Goal: Transaction & Acquisition: Book appointment/travel/reservation

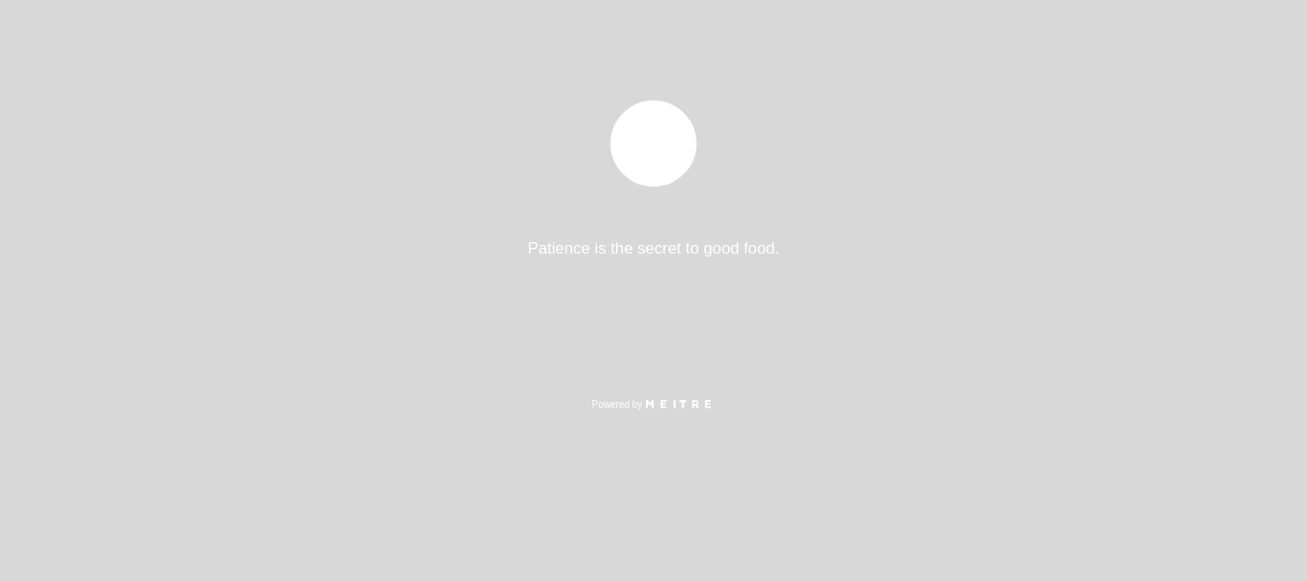
select select "es"
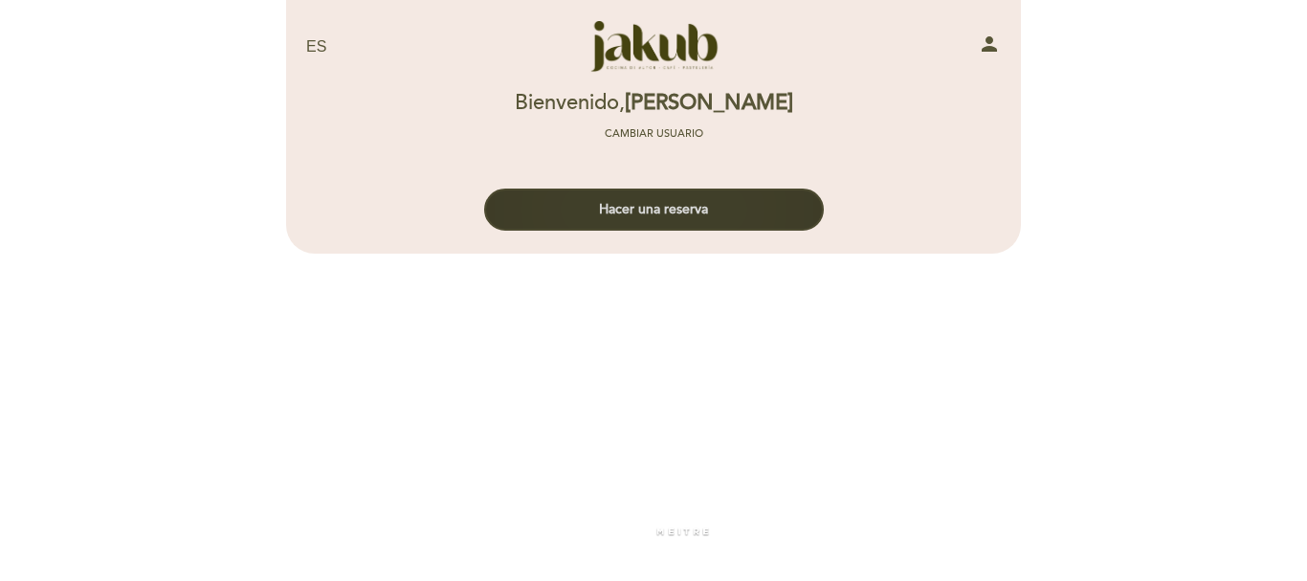
click at [675, 209] on button "Hacer una reserva" at bounding box center [654, 209] width 340 height 42
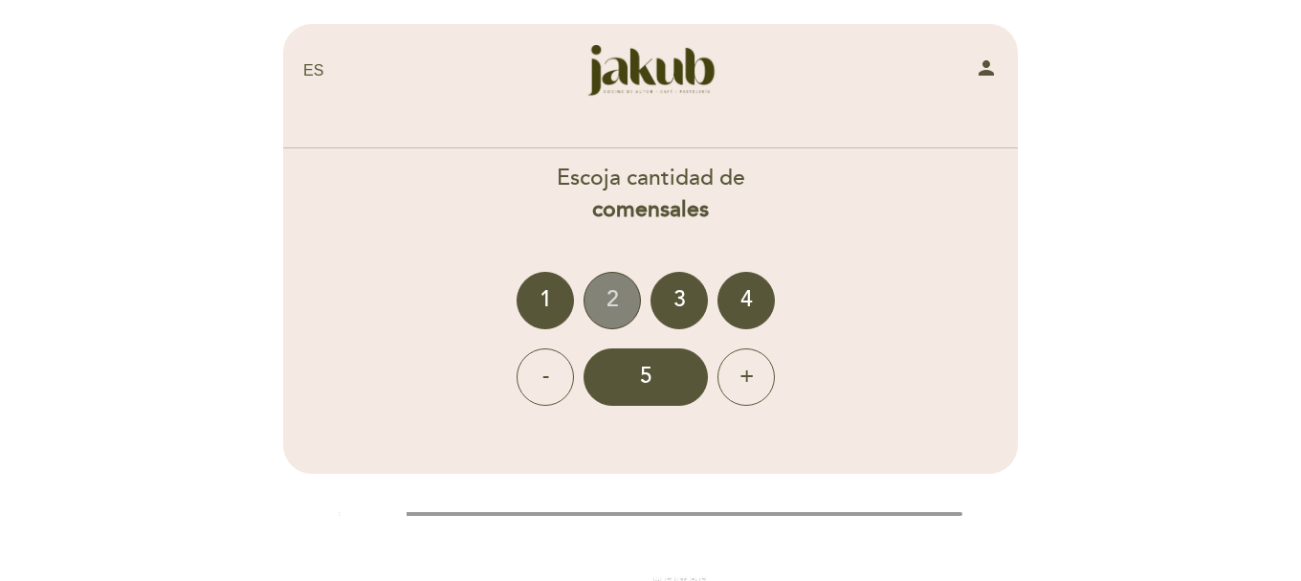
click at [613, 303] on div "2" at bounding box center [611, 300] width 57 height 57
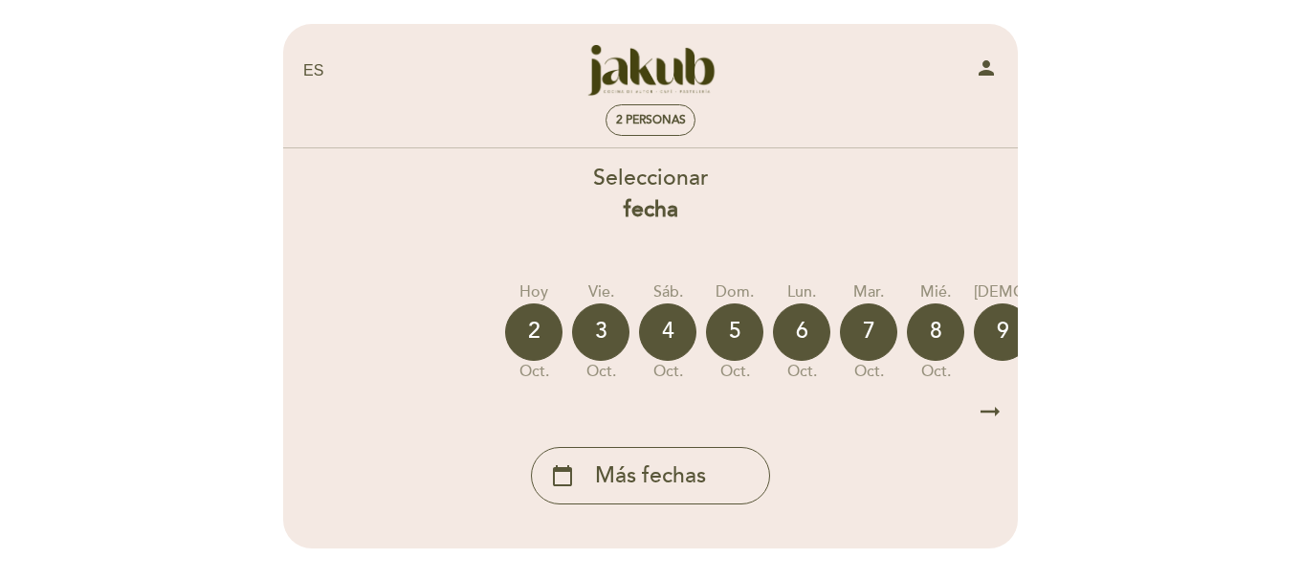
click at [988, 407] on icon "arrow_right_alt" at bounding box center [990, 411] width 29 height 41
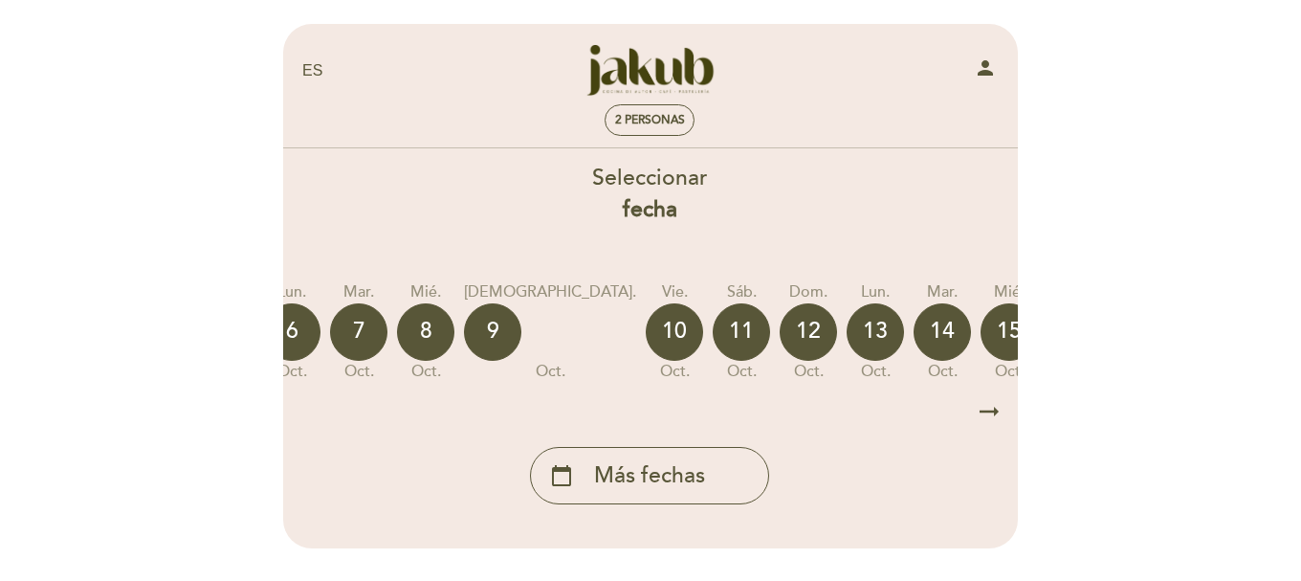
scroll to position [0, 558]
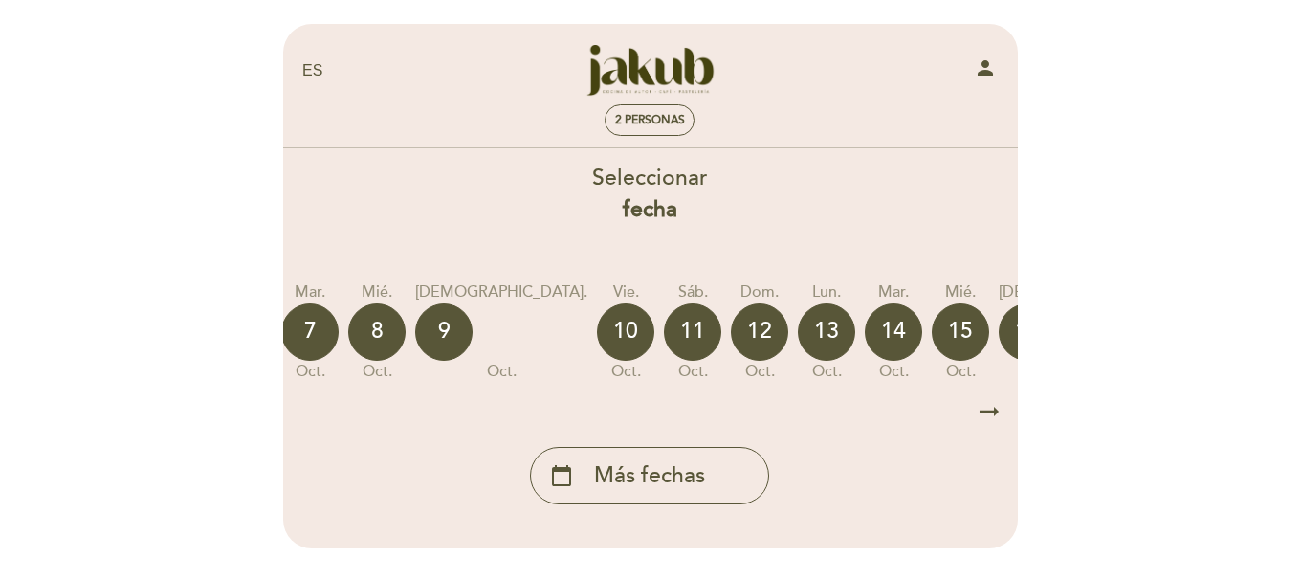
click at [987, 412] on icon "arrow_right_alt" at bounding box center [989, 411] width 29 height 41
click at [986, 414] on icon "arrow_right_alt" at bounding box center [989, 411] width 29 height 41
click at [1198, 330] on icon "calendar_today" at bounding box center [1209, 331] width 23 height 33
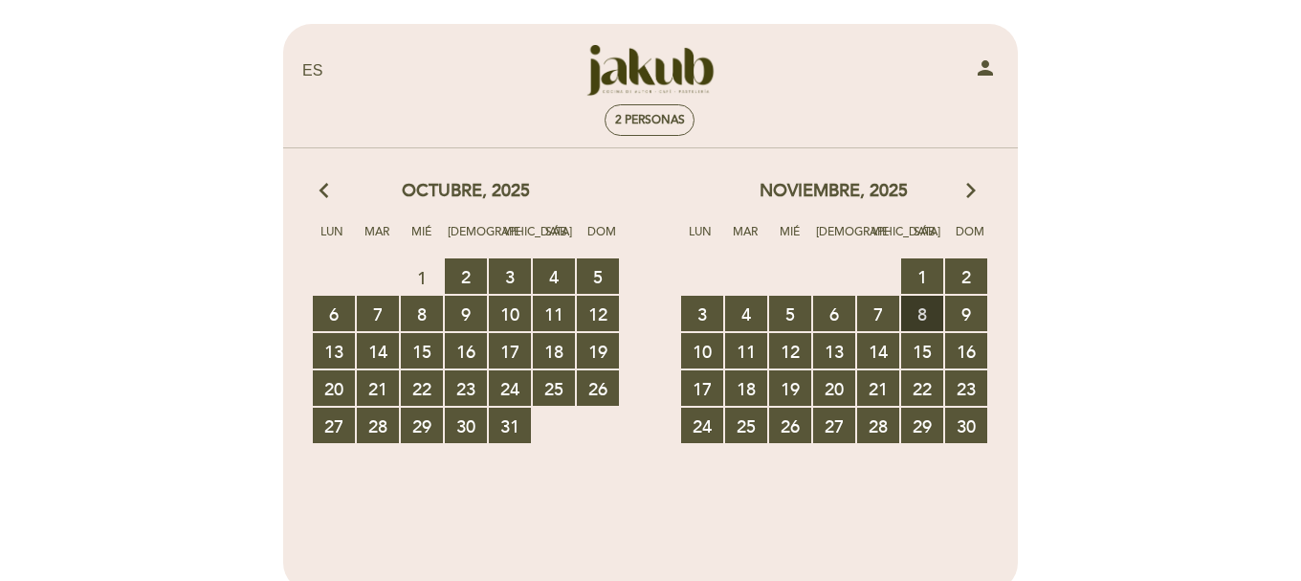
click at [925, 316] on span "8 RESERVAS DISPONIBLES" at bounding box center [922, 313] width 42 height 35
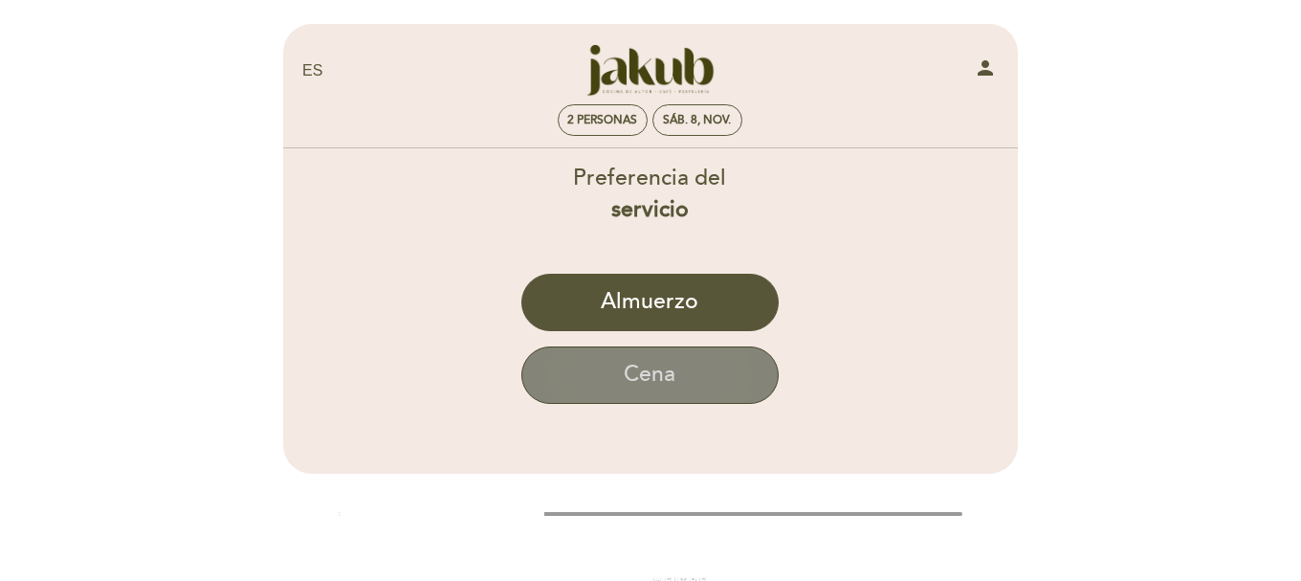
click at [662, 369] on button "Cena" at bounding box center [649, 374] width 257 height 57
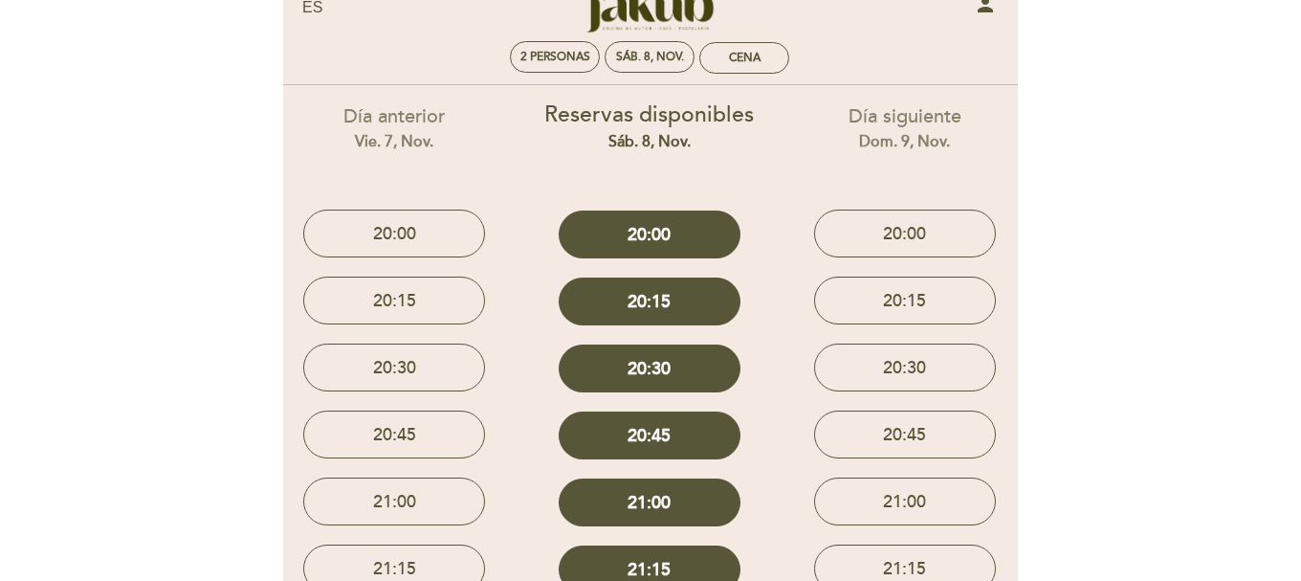
scroll to position [96, 0]
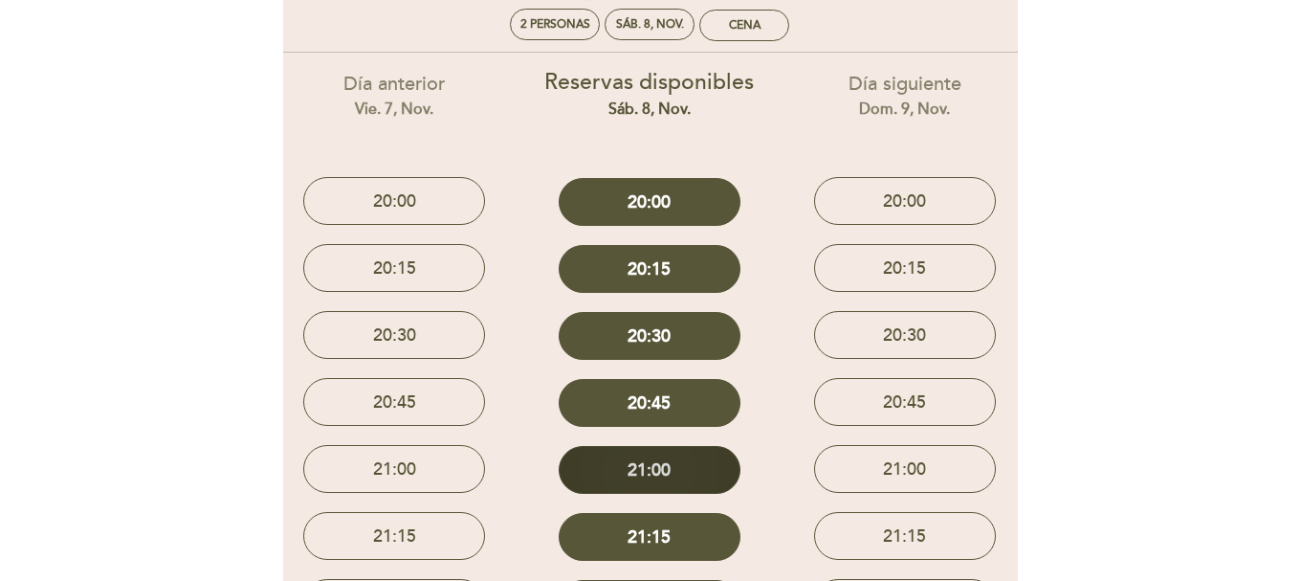
click at [666, 464] on button "21:00" at bounding box center [650, 470] width 182 height 48
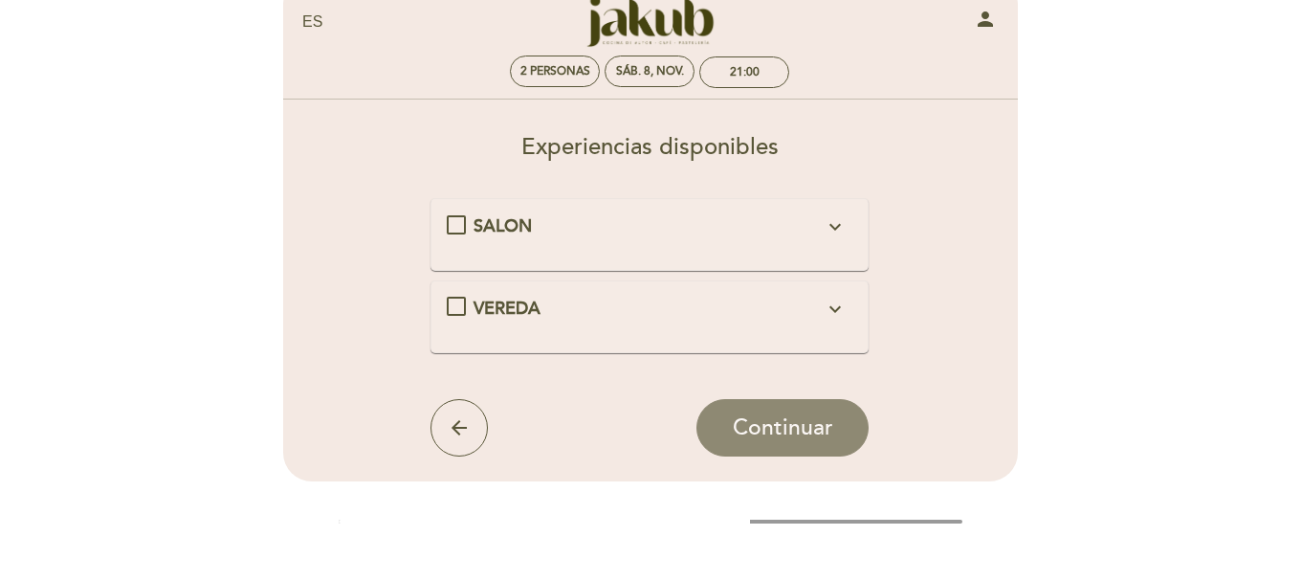
scroll to position [0, 0]
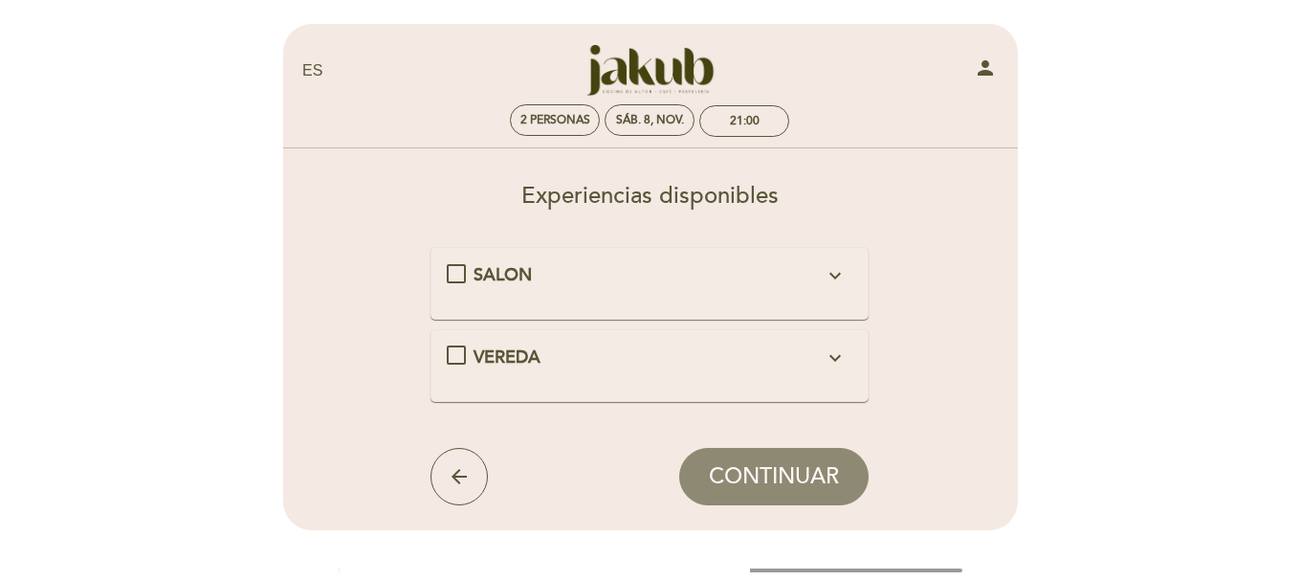
click at [464, 274] on div "SALON expand_more" at bounding box center [650, 275] width 407 height 25
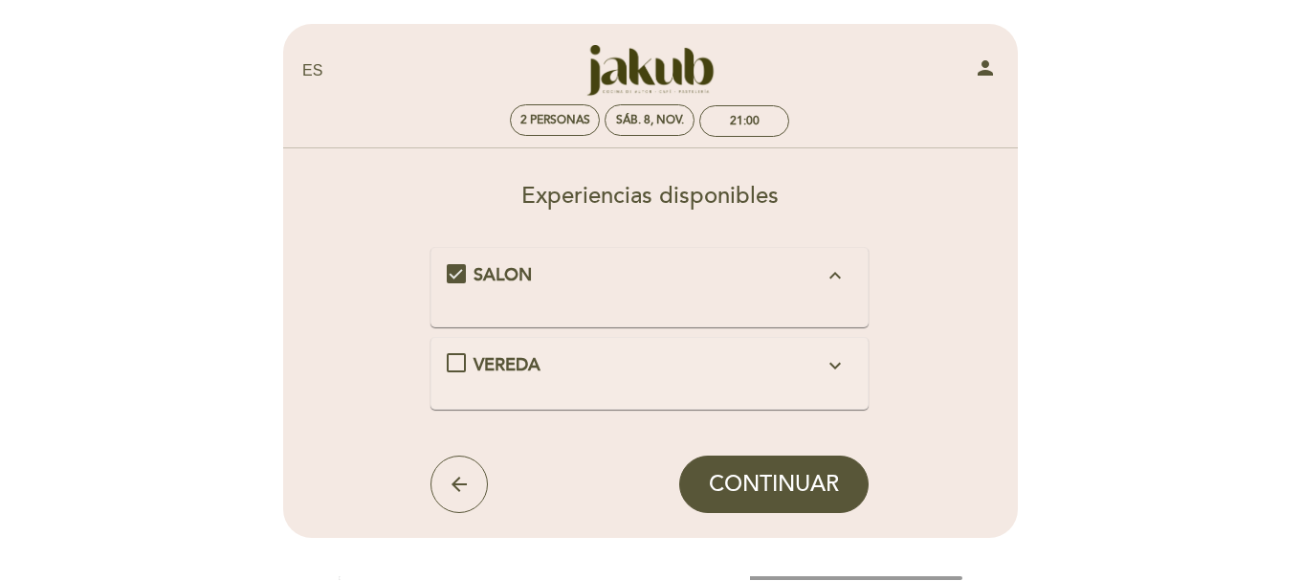
click at [838, 274] on icon "expand_less" at bounding box center [835, 275] width 23 height 23
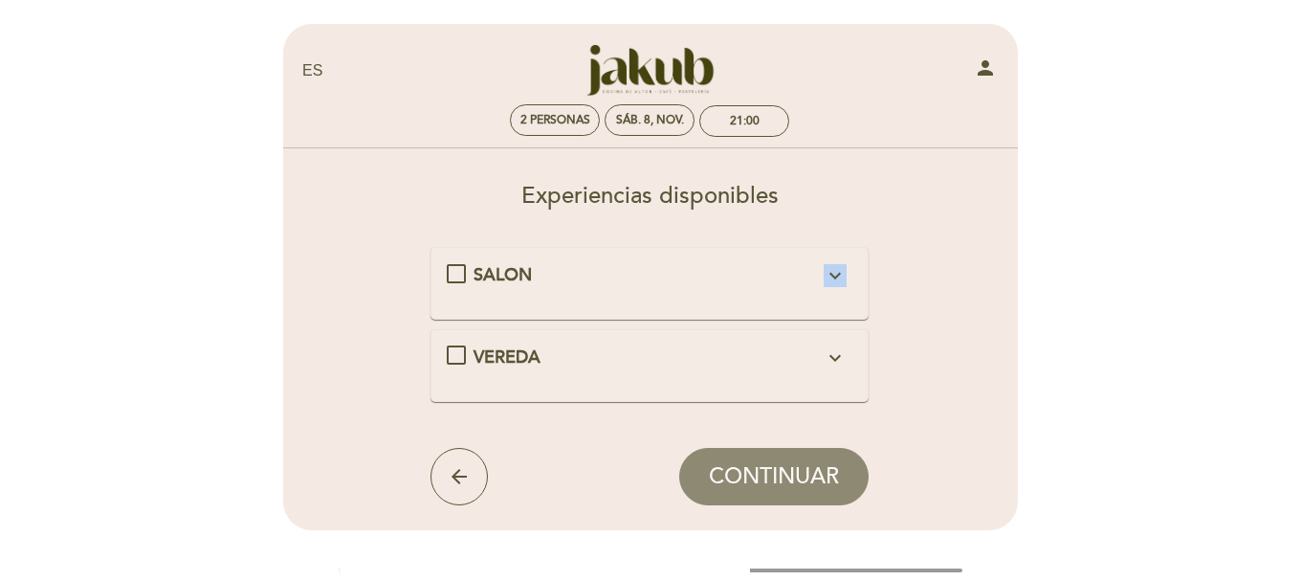
click at [838, 274] on icon "expand_more" at bounding box center [835, 275] width 23 height 23
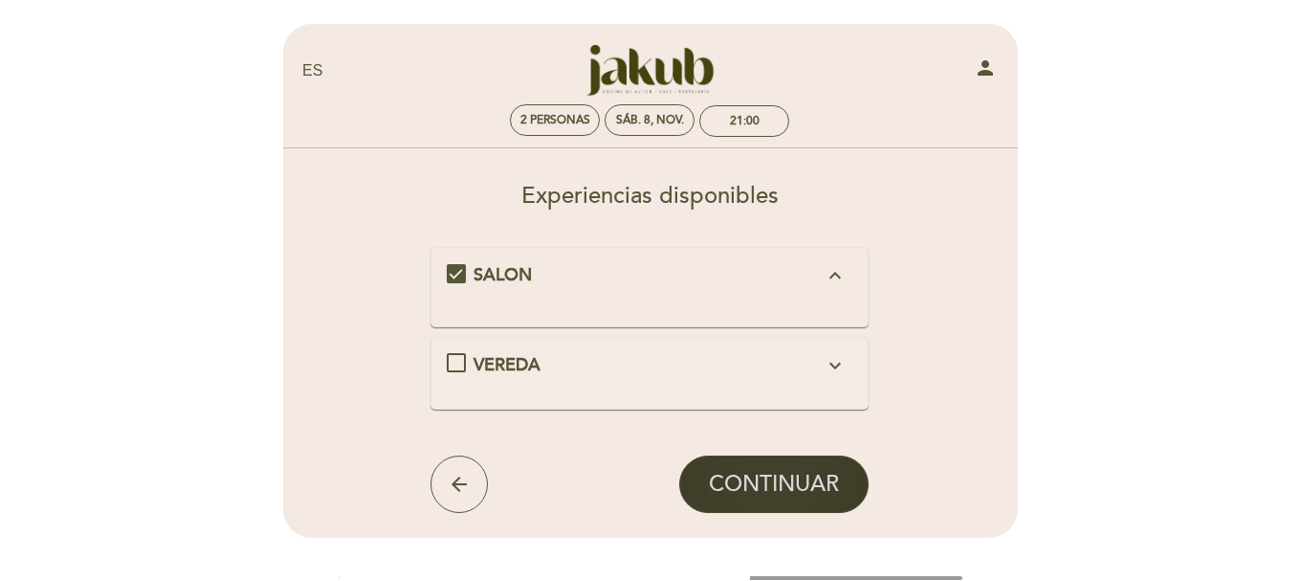
click at [766, 473] on span "CONTINUAR" at bounding box center [774, 484] width 130 height 27
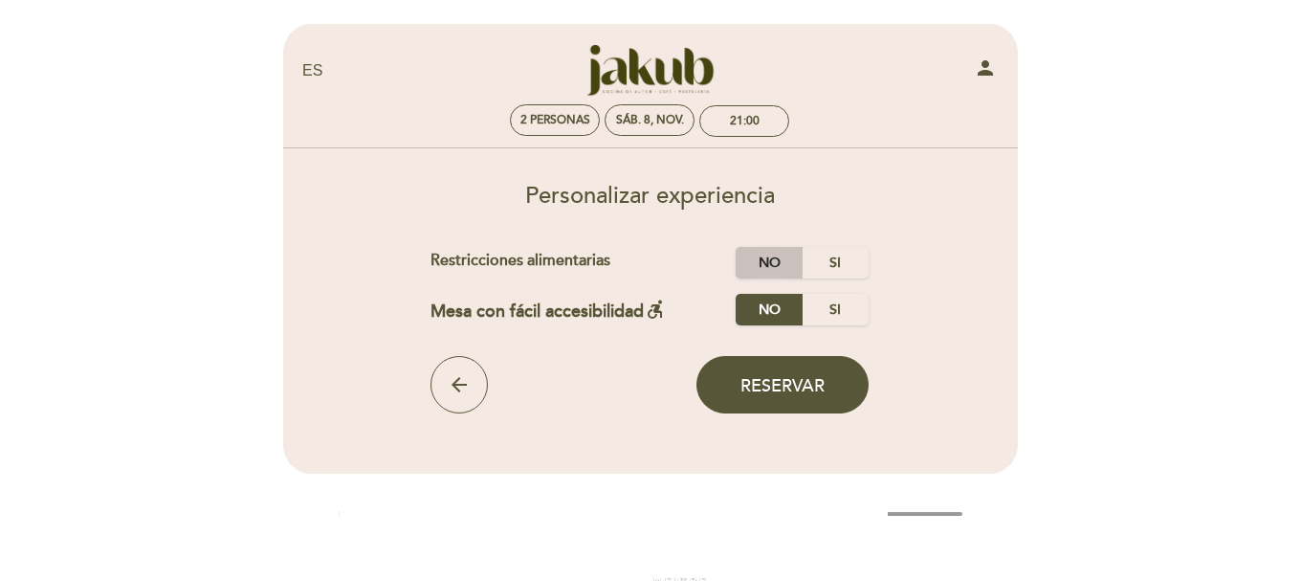
click at [771, 263] on label "No" at bounding box center [769, 263] width 67 height 32
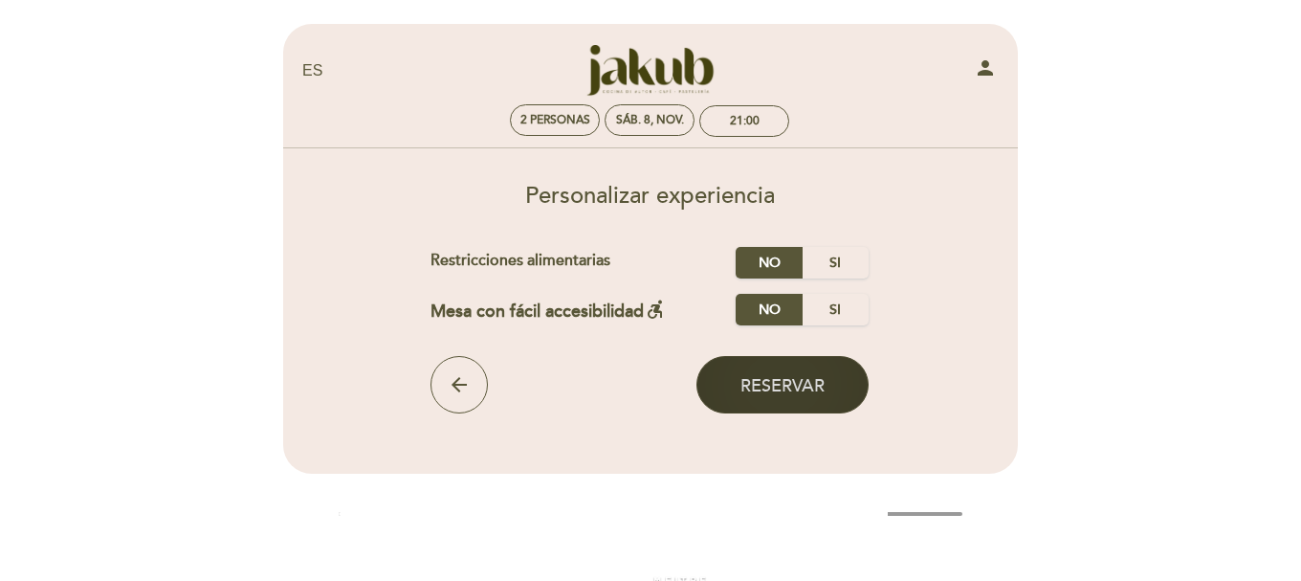
click at [787, 383] on span "Reservar" at bounding box center [782, 385] width 84 height 21
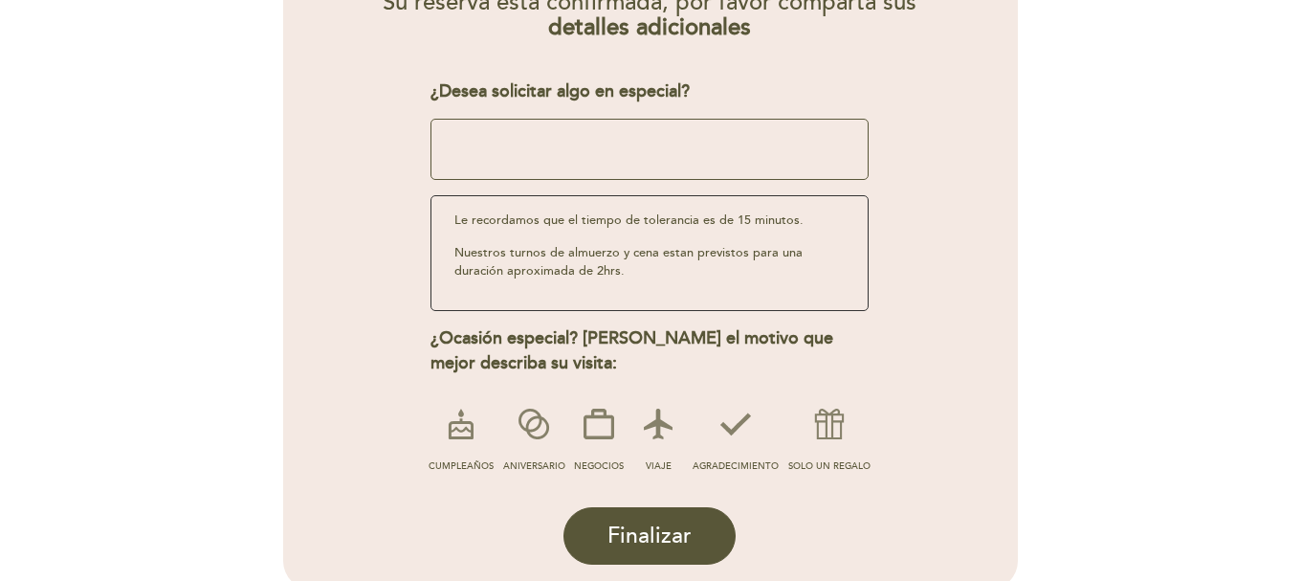
scroll to position [287, 0]
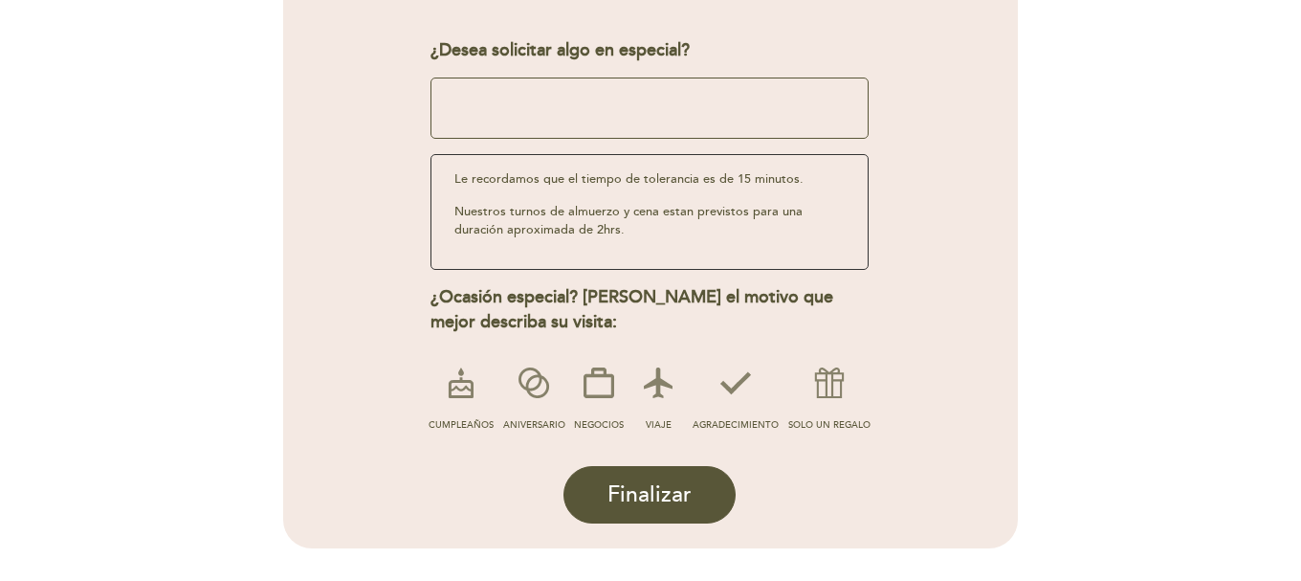
click at [654, 116] on textarea at bounding box center [649, 107] width 439 height 61
type textarea "ser sorprendidos, jaja"
click at [842, 395] on icon at bounding box center [829, 383] width 50 height 50
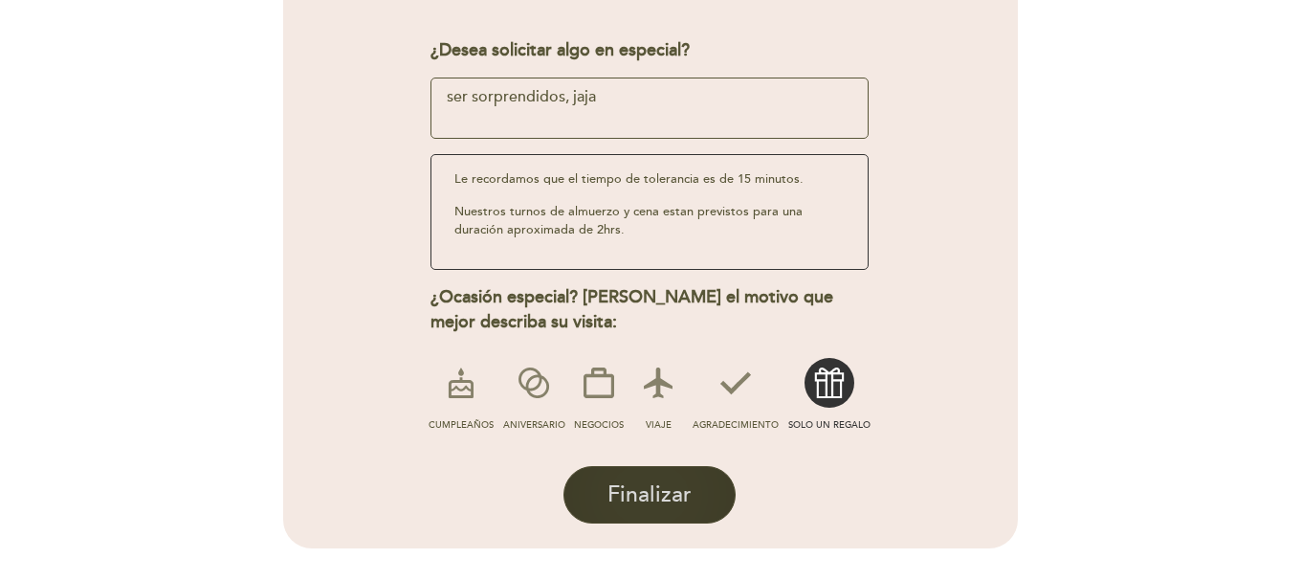
click at [696, 477] on button "Finalizar" at bounding box center [649, 494] width 172 height 57
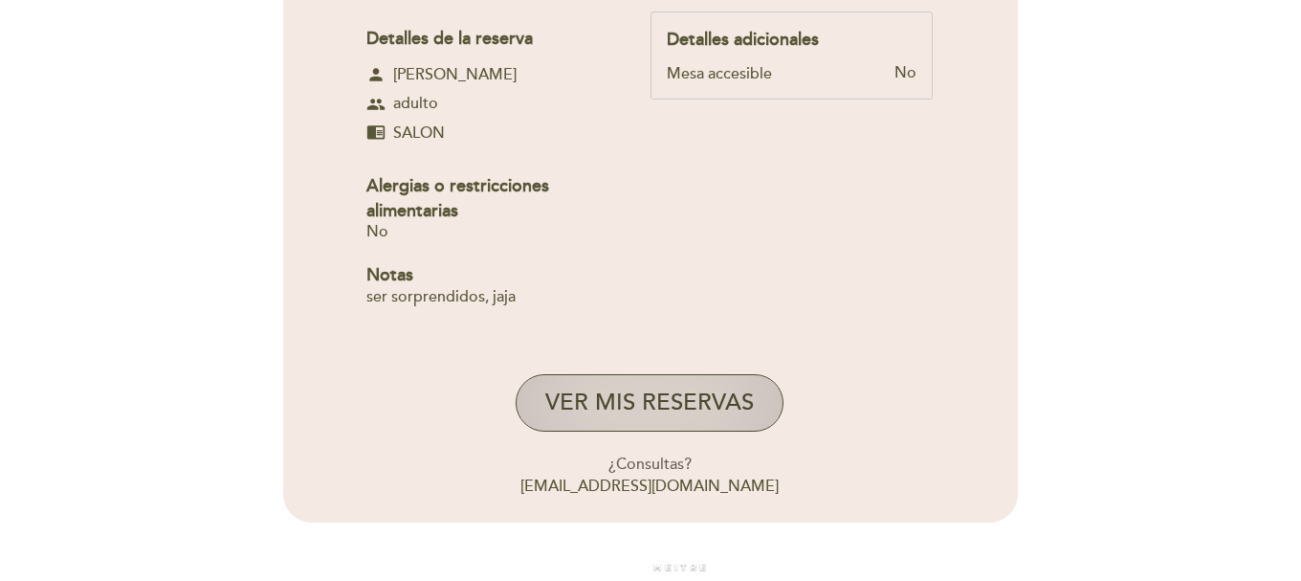
click at [668, 402] on button "VER MIS RESERVAS" at bounding box center [650, 402] width 268 height 57
select select "es"
